Goal: Find contact information: Find contact information

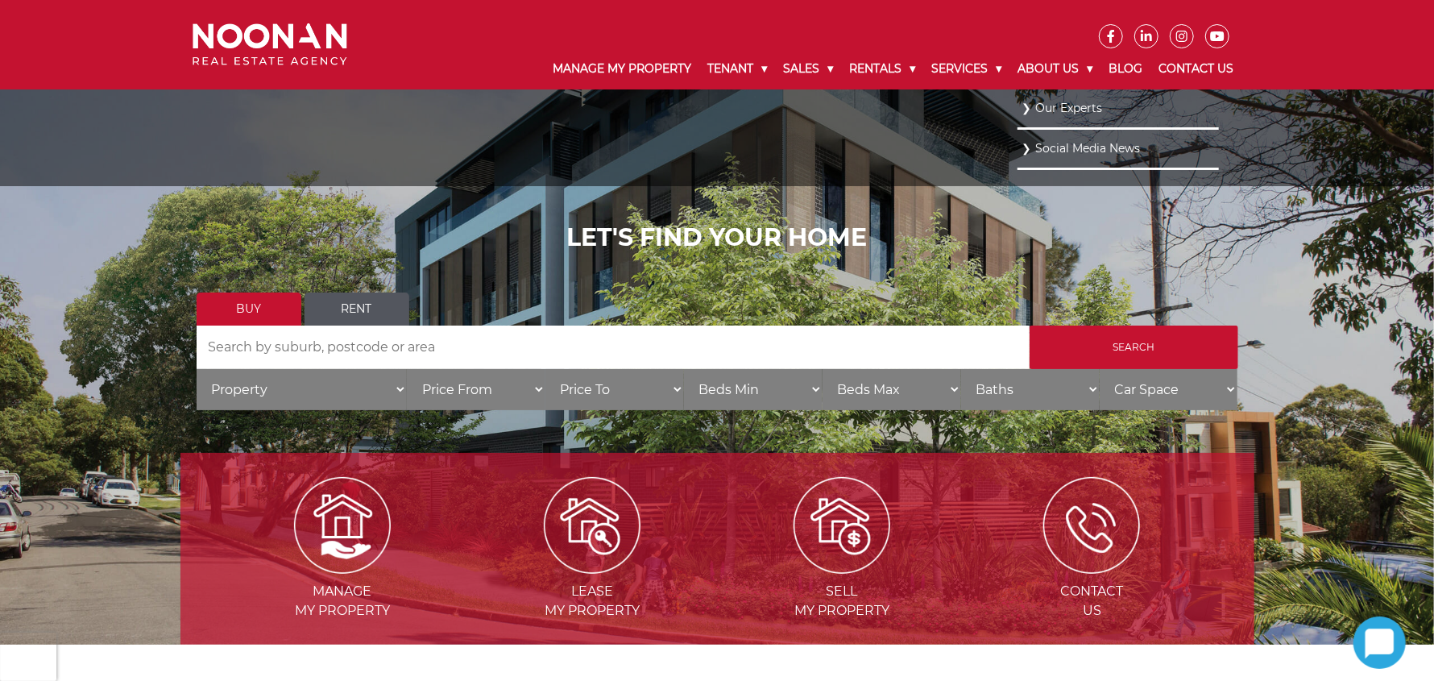
click at [1056, 106] on link "Our Experts" at bounding box center [1118, 108] width 193 height 22
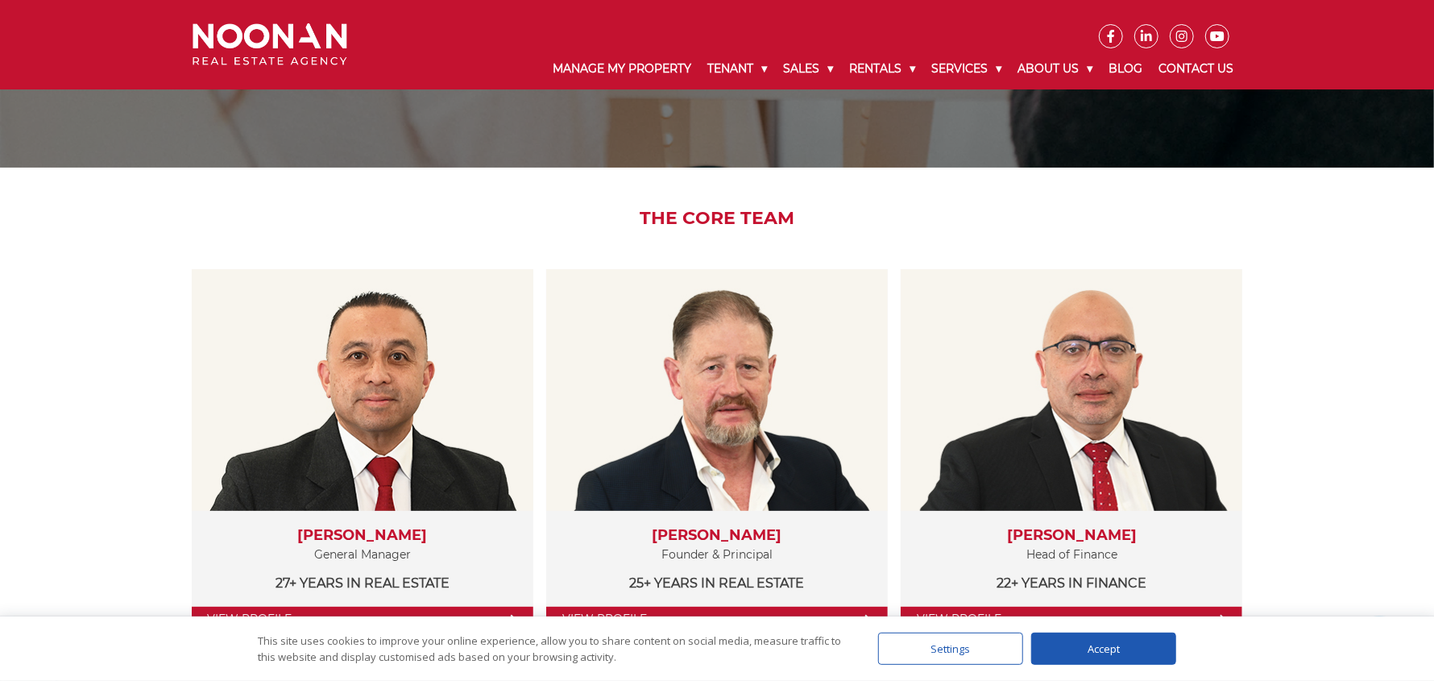
scroll to position [321, 0]
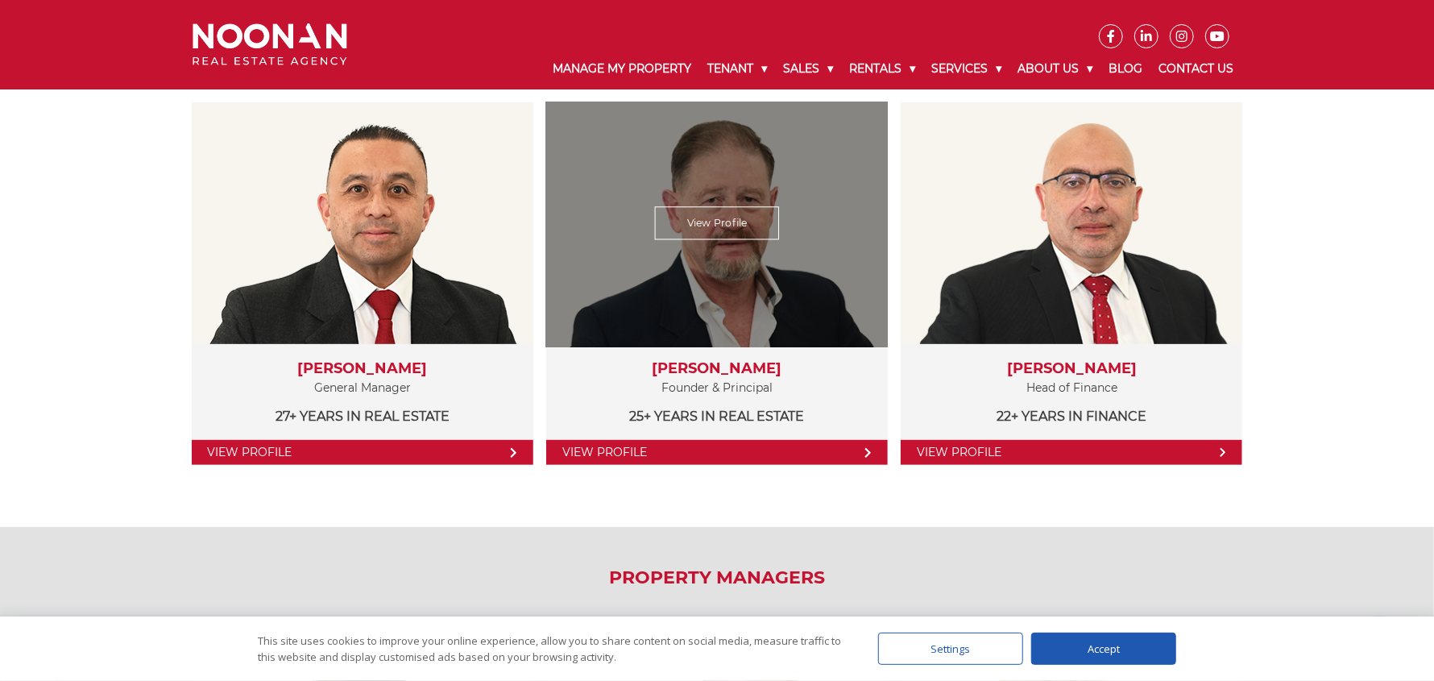
click at [733, 230] on link "View Profile" at bounding box center [717, 223] width 125 height 33
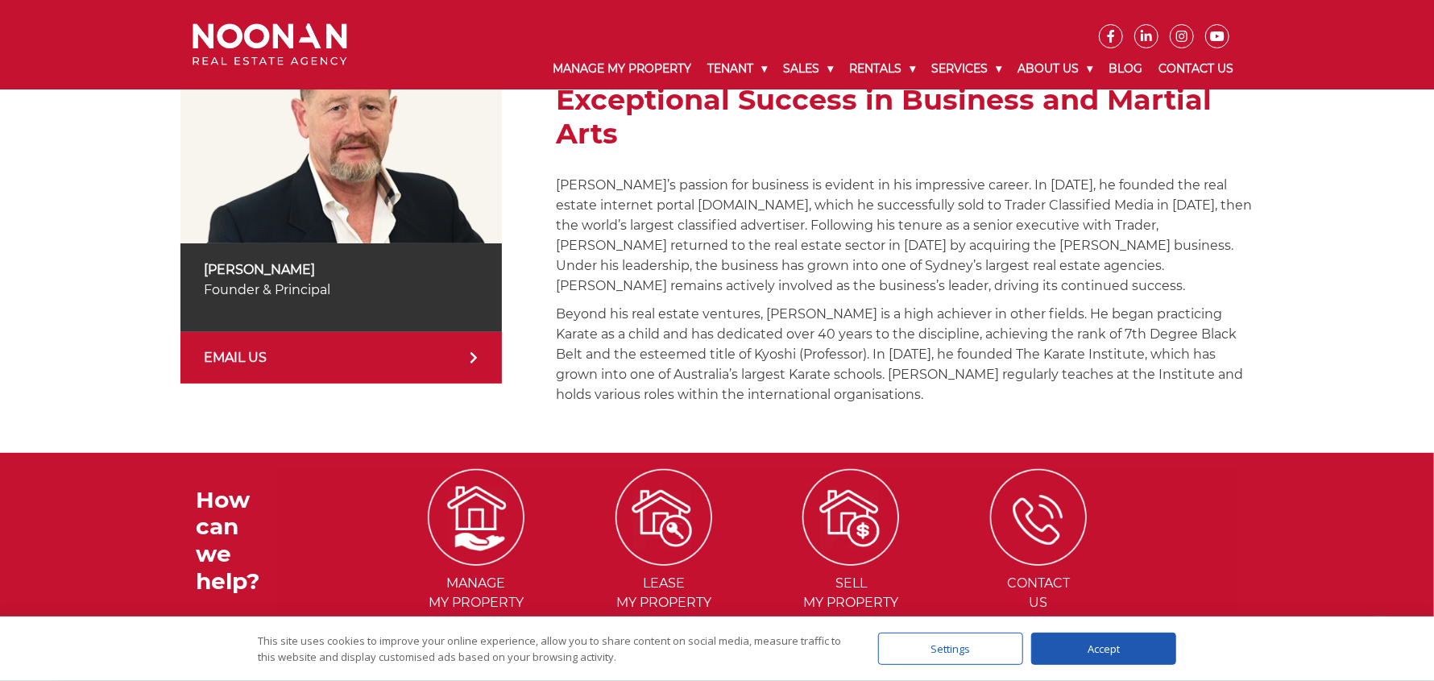
scroll to position [242, 0]
